Goal: Task Accomplishment & Management: Use online tool/utility

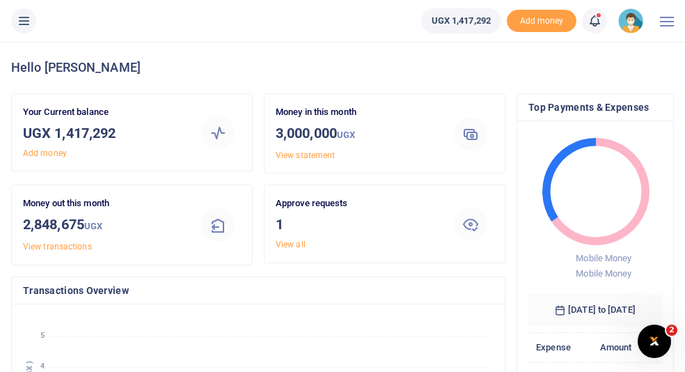
scroll to position [0, 1]
click at [286, 245] on link "View all" at bounding box center [291, 244] width 30 height 10
click at [290, 244] on link "View all" at bounding box center [291, 244] width 30 height 10
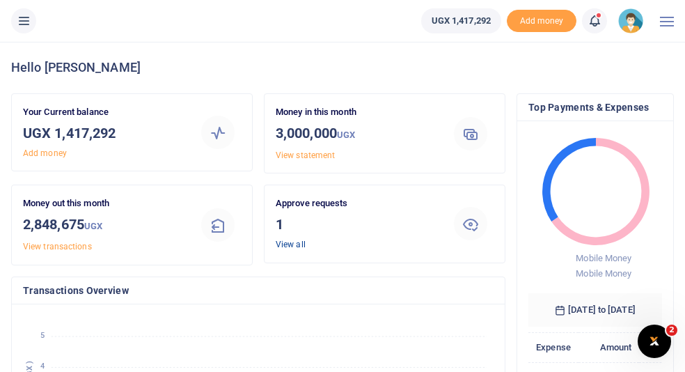
click at [290, 246] on link "View all" at bounding box center [291, 244] width 30 height 10
click at [280, 225] on h3 "1" at bounding box center [356, 224] width 161 height 21
click at [289, 246] on link "View all" at bounding box center [291, 244] width 30 height 10
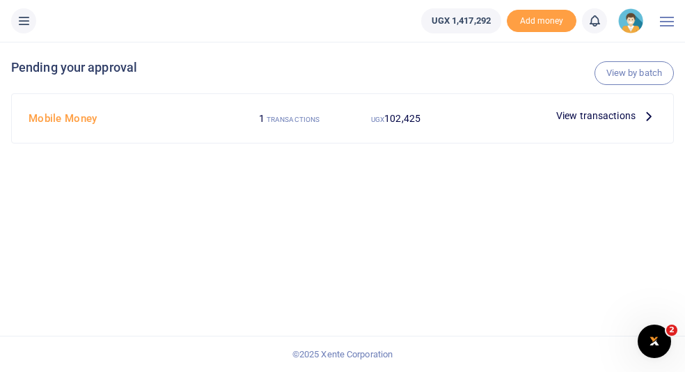
click at [648, 118] on icon at bounding box center [648, 115] width 15 height 15
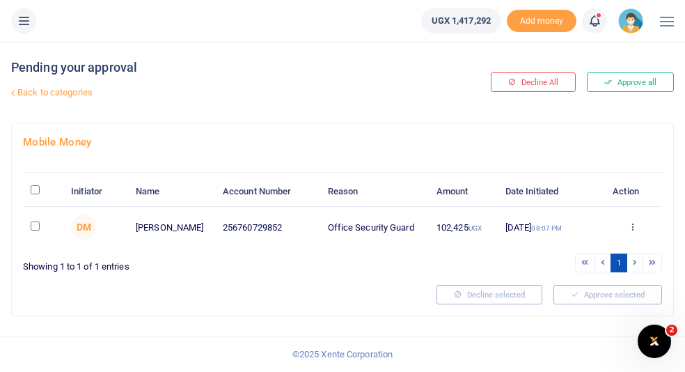
click at [34, 192] on input "\a \a : activate to sort column descending" at bounding box center [35, 189] width 9 height 9
checkbox input "true"
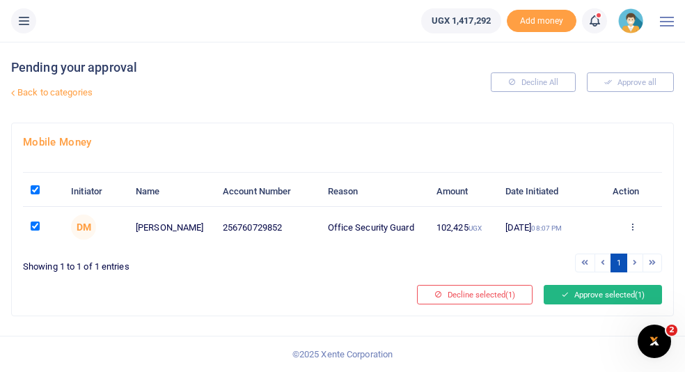
click at [575, 295] on button "Approve selected (1)" at bounding box center [602, 294] width 118 height 19
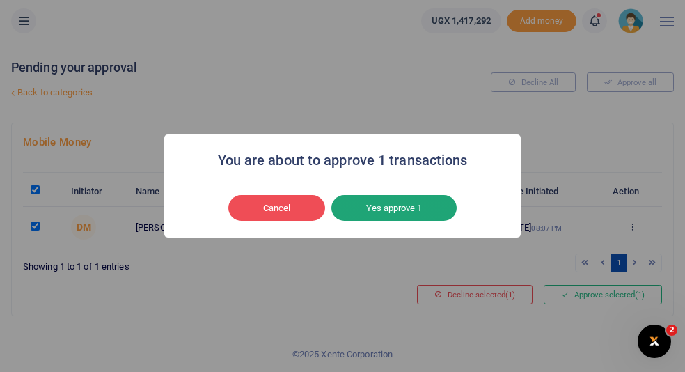
click at [408, 209] on button "Yes approve 1" at bounding box center [393, 208] width 125 height 26
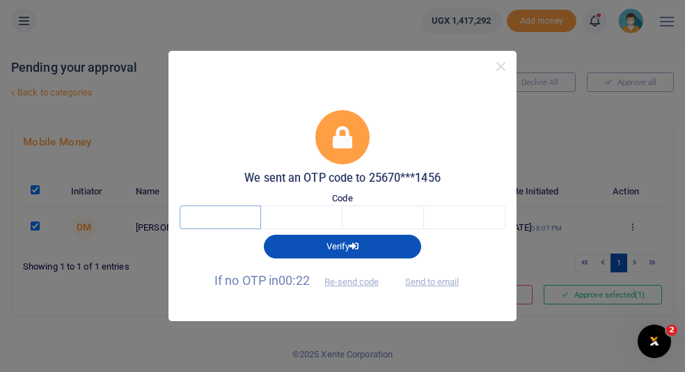
click at [218, 220] on input "text" at bounding box center [220, 217] width 81 height 24
click at [348, 282] on button "Re-send code" at bounding box center [351, 281] width 78 height 24
click at [447, 284] on button "Send to email" at bounding box center [431, 281] width 77 height 24
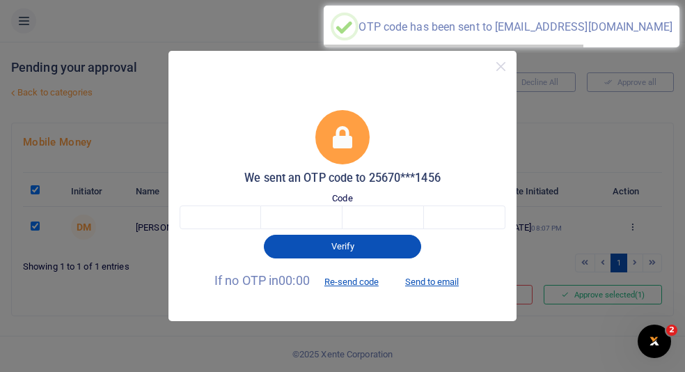
click at [542, 26] on div "OTP code has been sent to be******@cipesa.org" at bounding box center [514, 26] width 313 height 13
click at [228, 219] on input "text" at bounding box center [220, 217] width 81 height 24
type input "4"
type input "2"
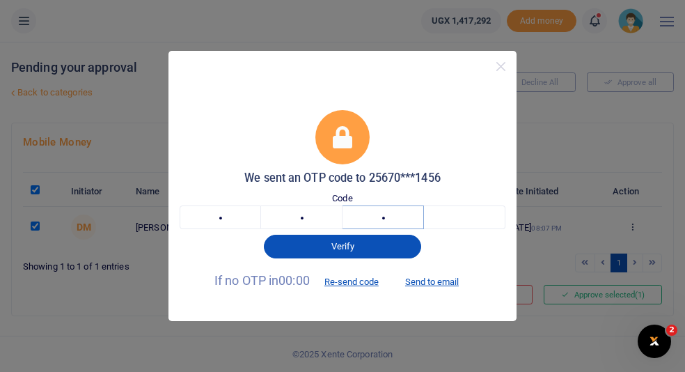
type input "6"
type input "5"
